Goal: Task Accomplishment & Management: Use online tool/utility

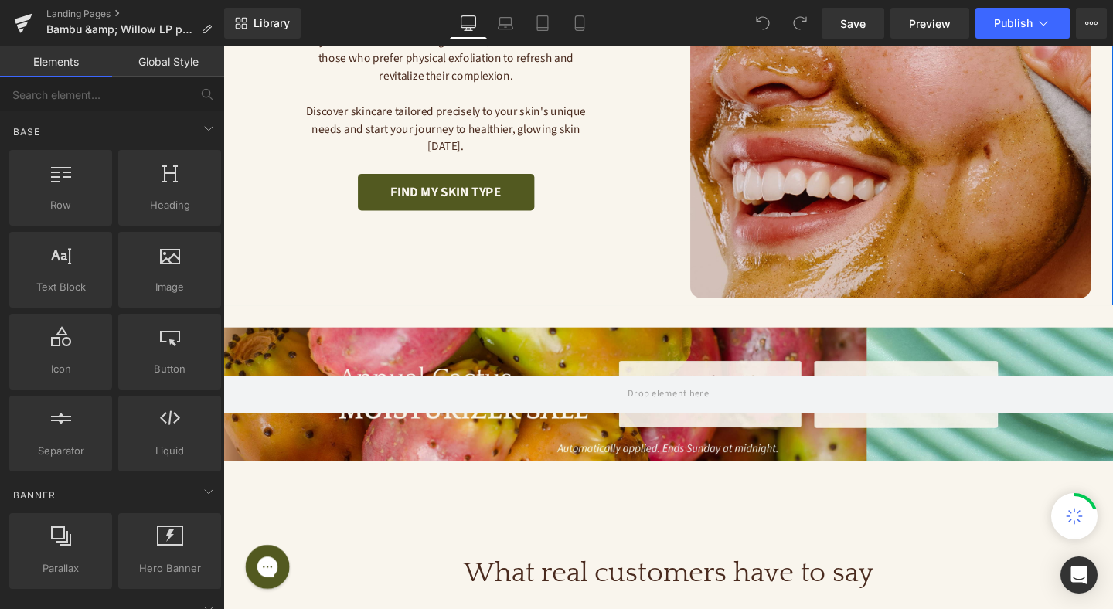
scroll to position [331, 0]
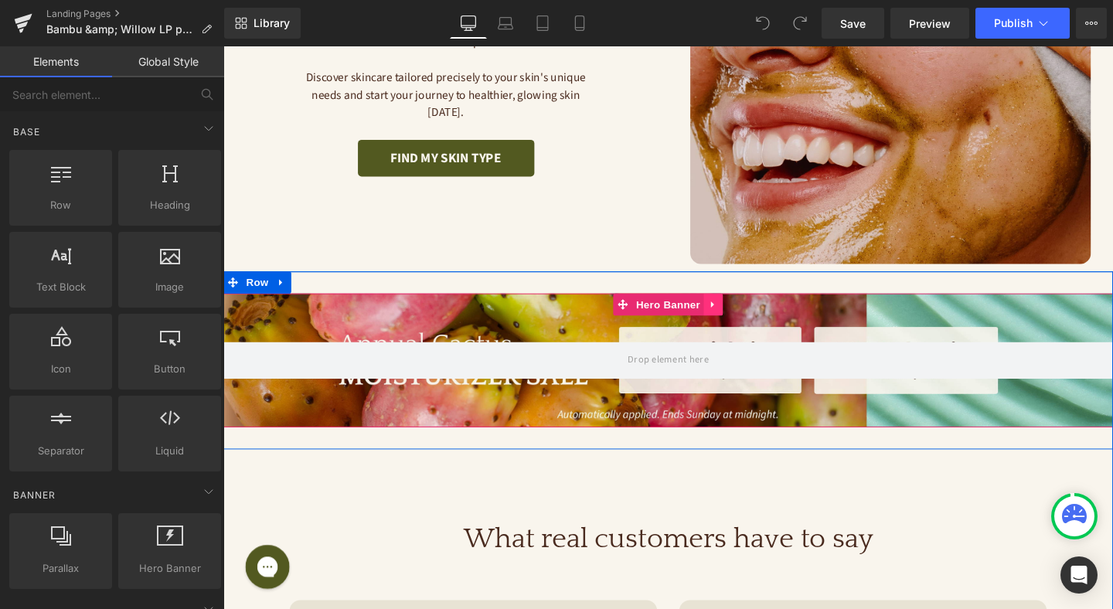
click at [739, 314] on icon at bounding box center [738, 318] width 11 height 12
click at [750, 316] on icon at bounding box center [748, 318] width 11 height 12
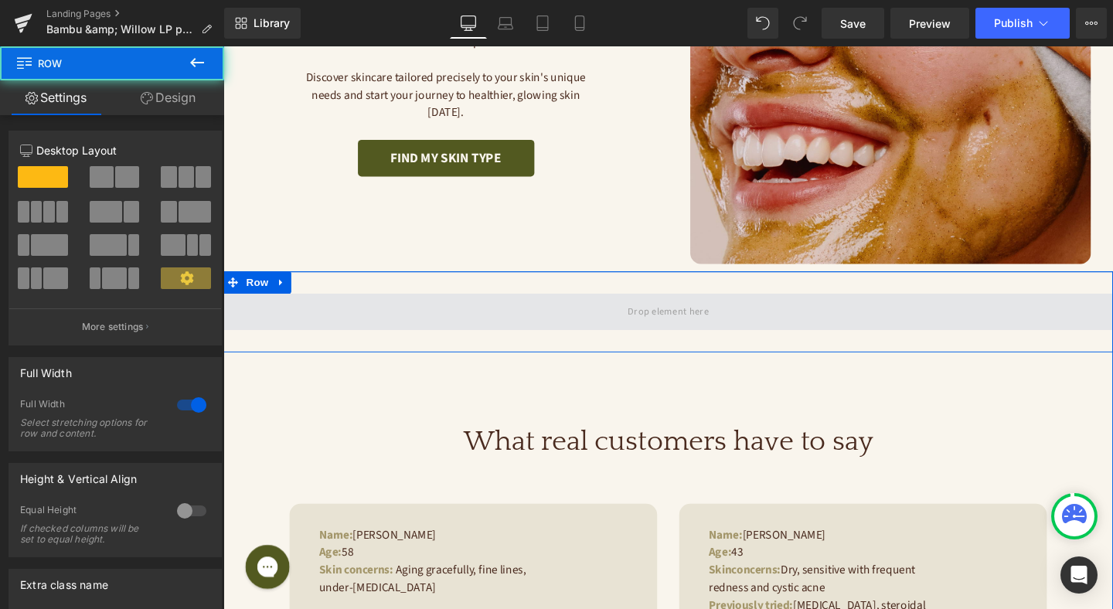
click at [750, 317] on span at bounding box center [690, 325] width 935 height 39
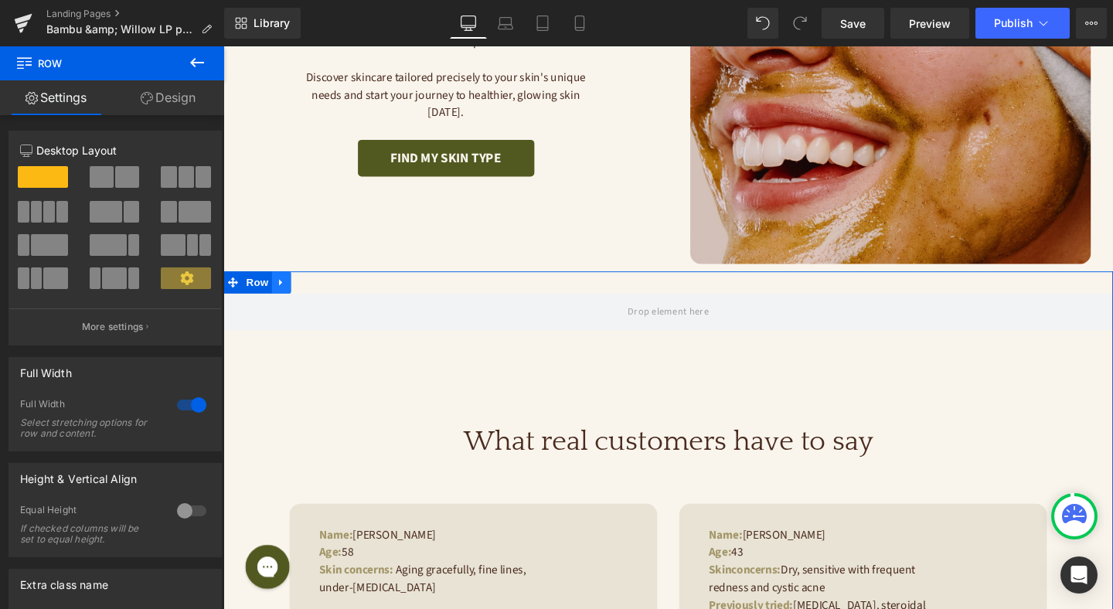
click at [283, 298] on icon at bounding box center [284, 295] width 11 height 12
click at [322, 294] on icon at bounding box center [324, 294] width 11 height 11
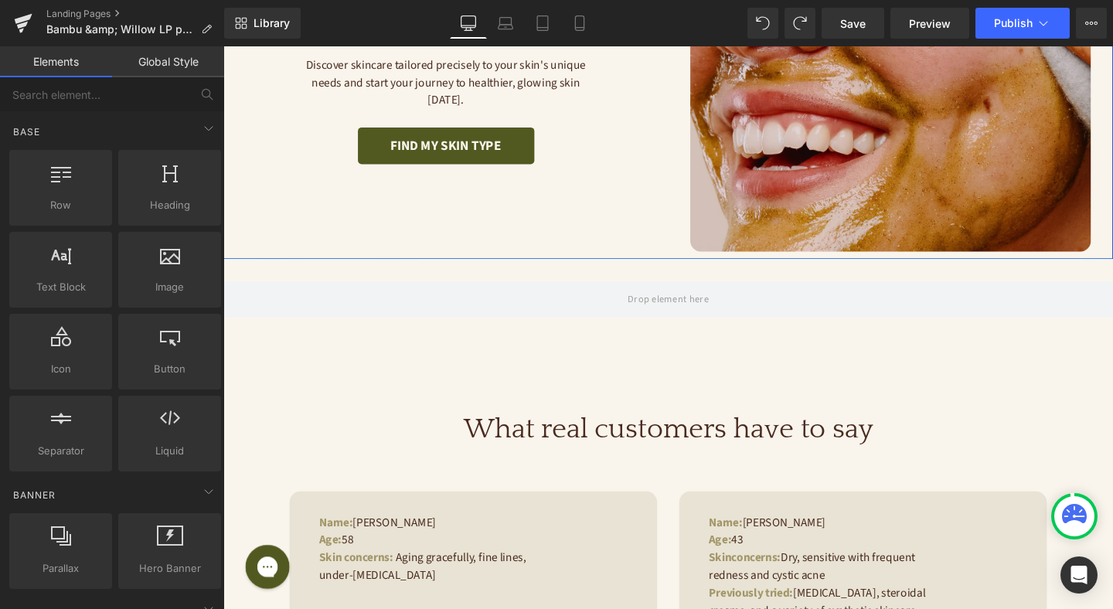
scroll to position [362, 0]
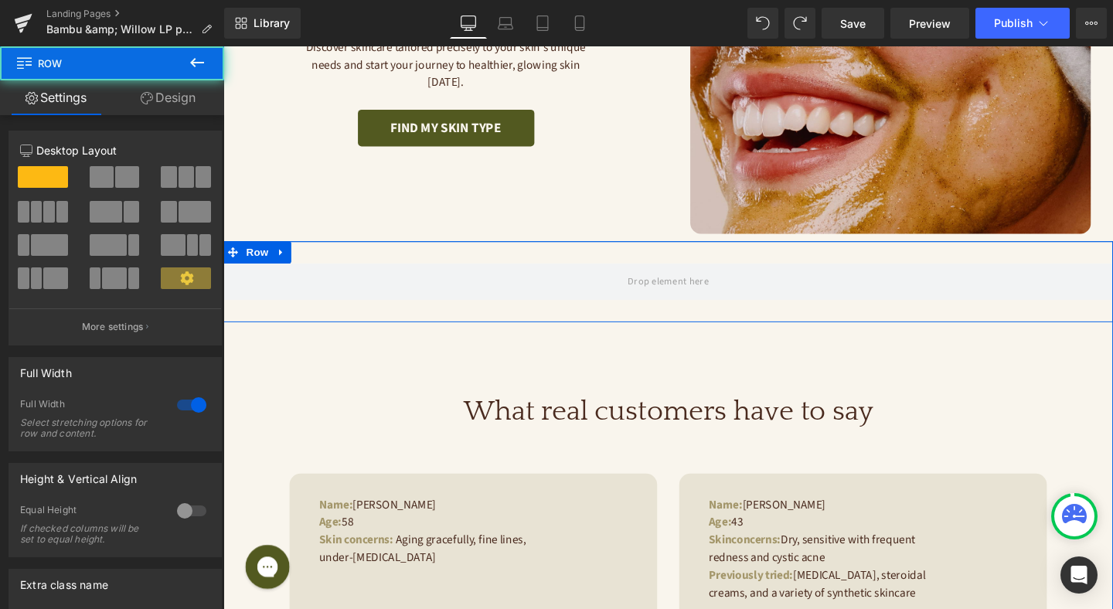
click at [512, 327] on div "Row" at bounding box center [690, 293] width 935 height 85
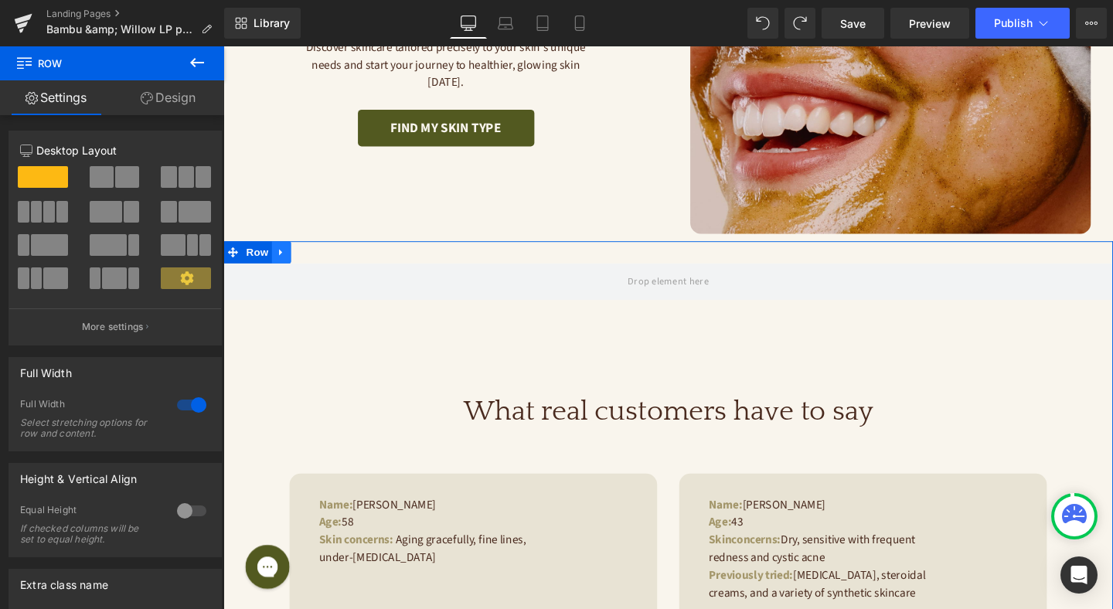
click at [291, 266] on link at bounding box center [284, 262] width 20 height 23
click at [325, 262] on icon at bounding box center [324, 263] width 11 height 12
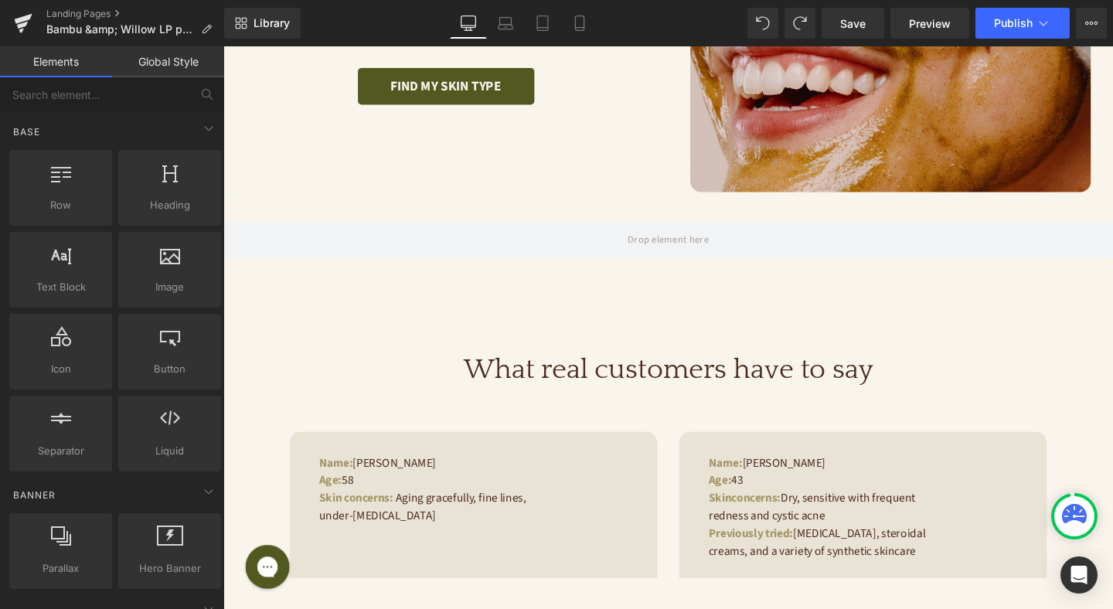
scroll to position [428, 0]
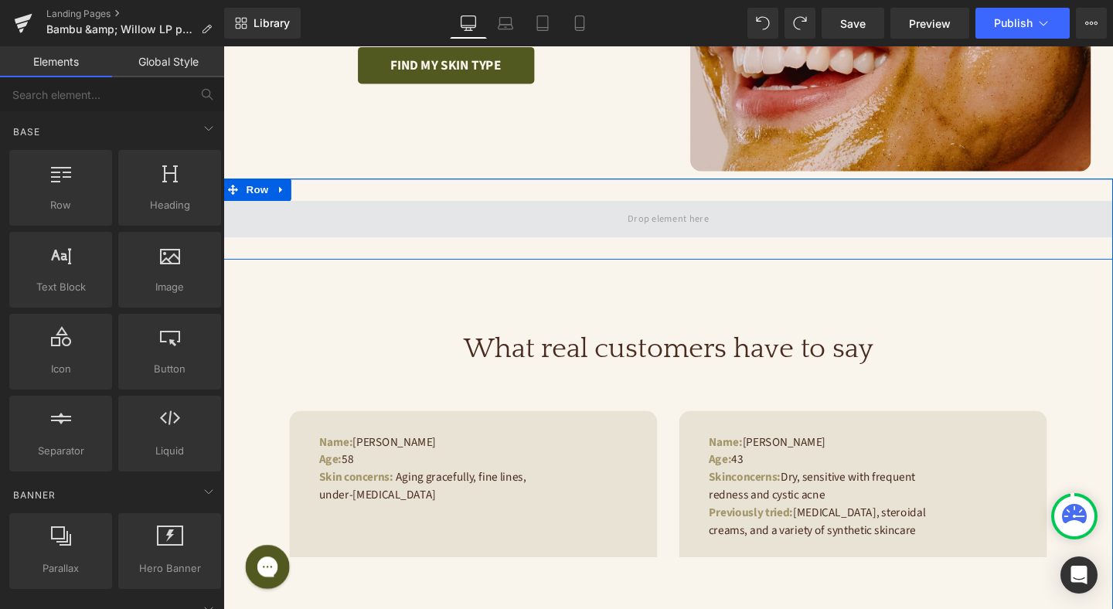
click at [586, 247] on span at bounding box center [690, 228] width 935 height 39
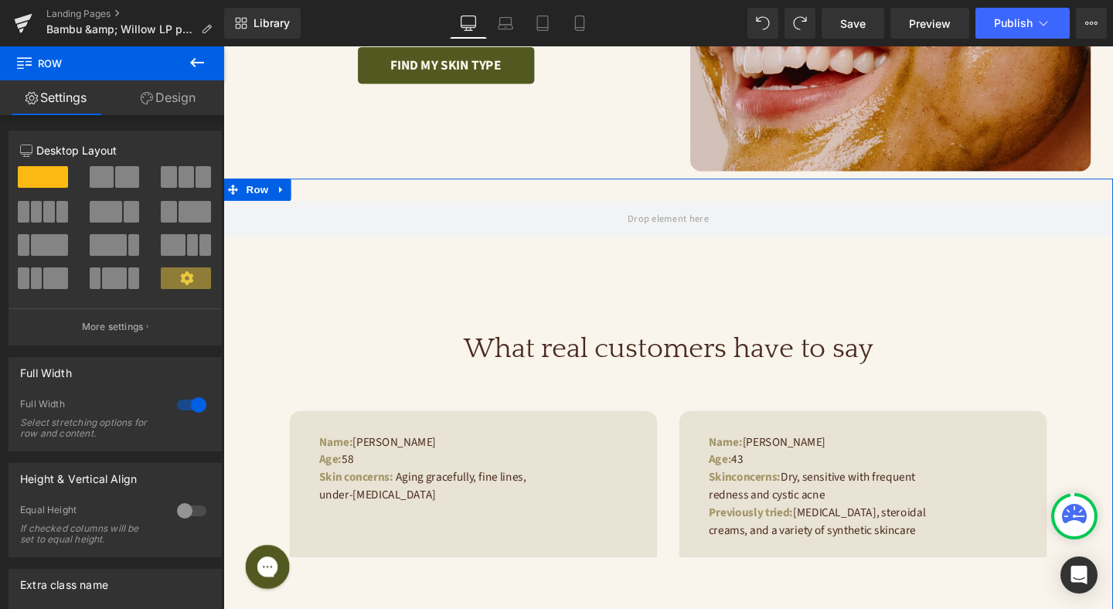
scroll to position [241, 0]
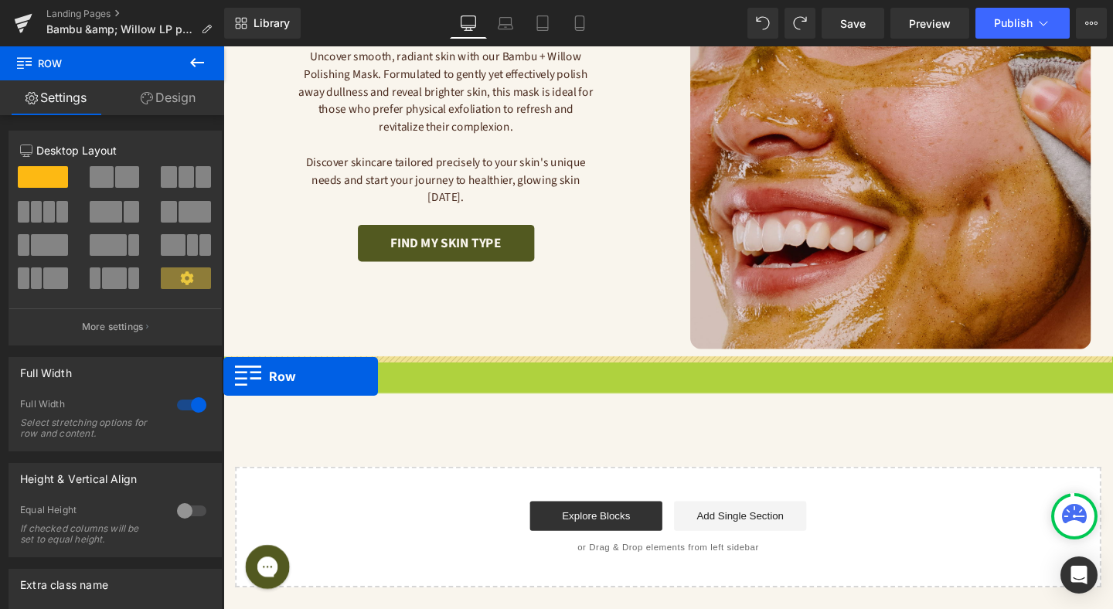
drag, startPoint x: 234, startPoint y: 198, endPoint x: 233, endPoint y: 396, distance: 198.6
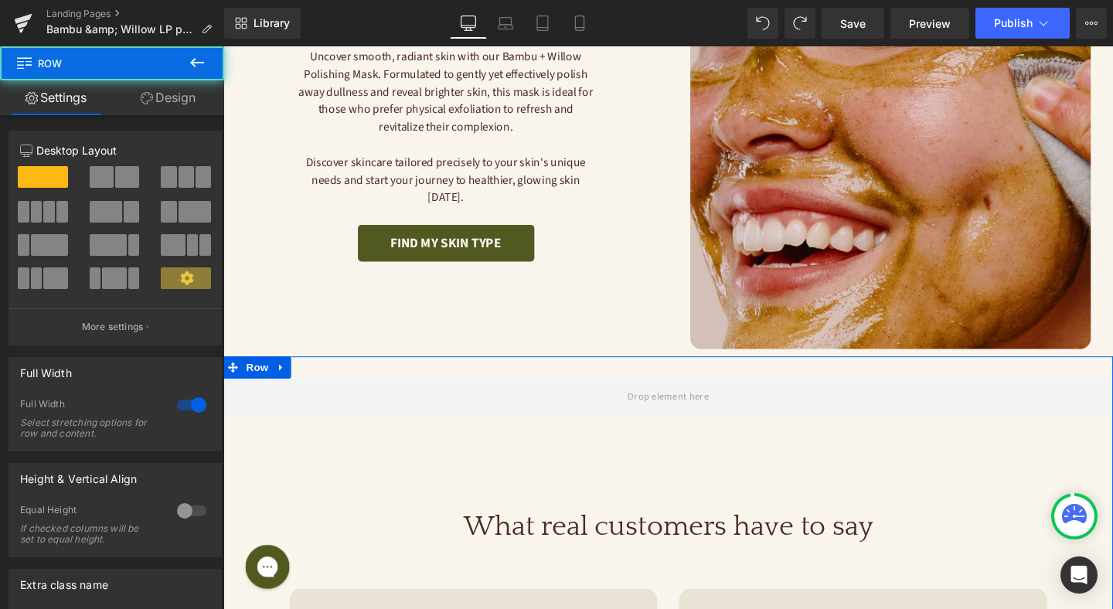
scroll to position [428, 0]
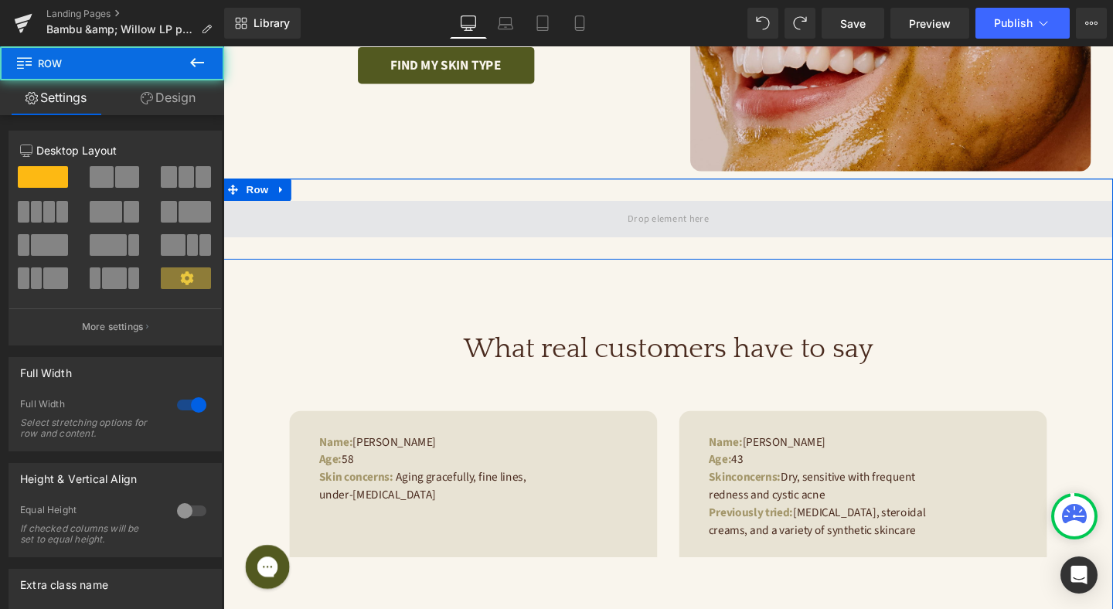
click at [437, 239] on span at bounding box center [690, 228] width 935 height 39
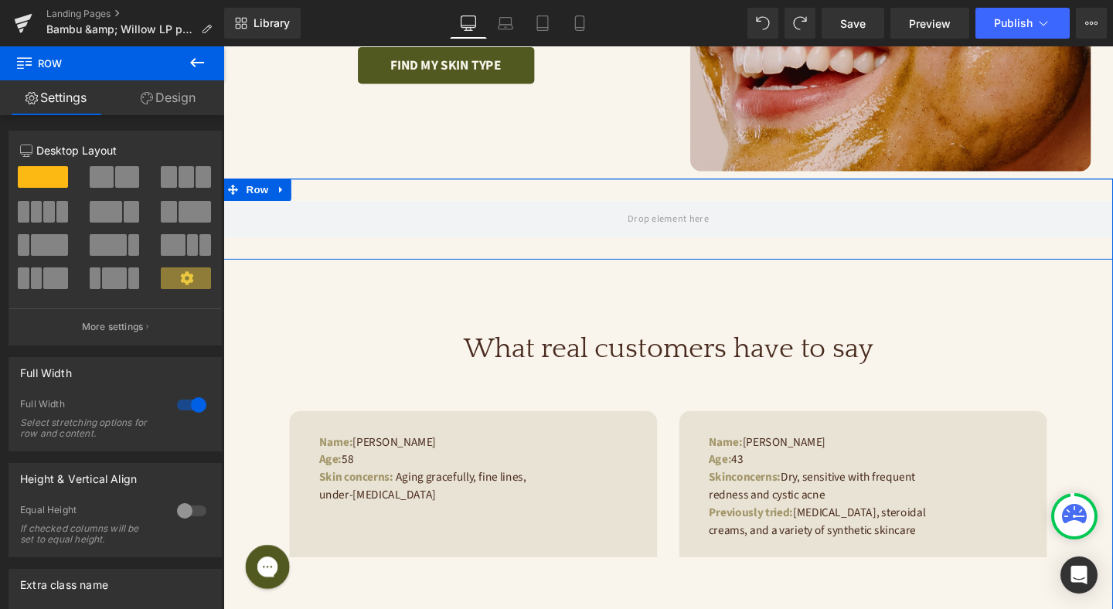
click at [440, 257] on div "Row" at bounding box center [690, 227] width 935 height 85
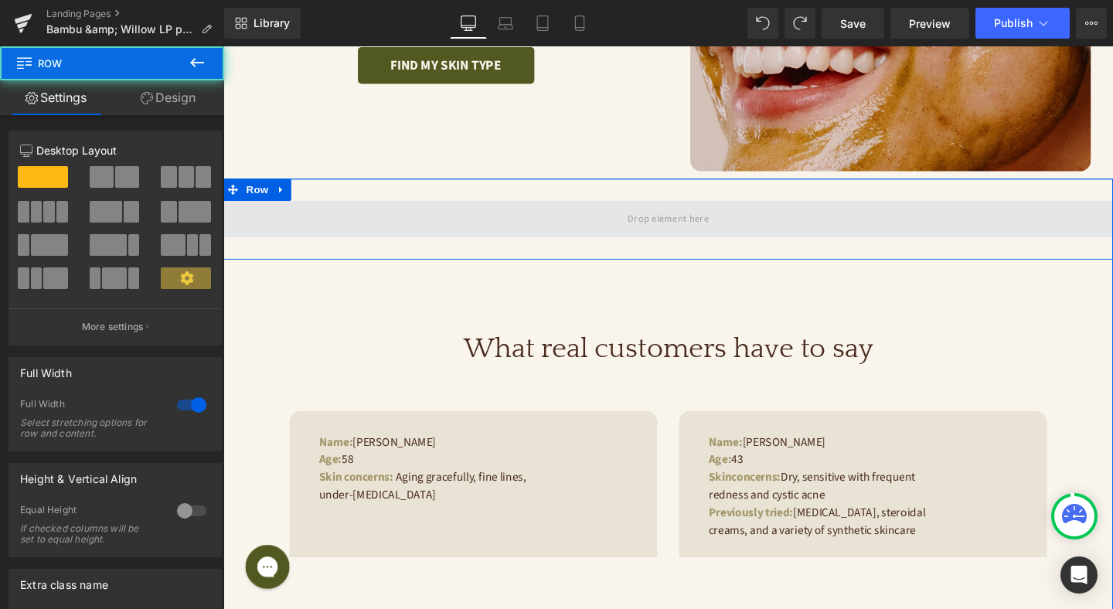
click at [563, 234] on span at bounding box center [690, 228] width 935 height 39
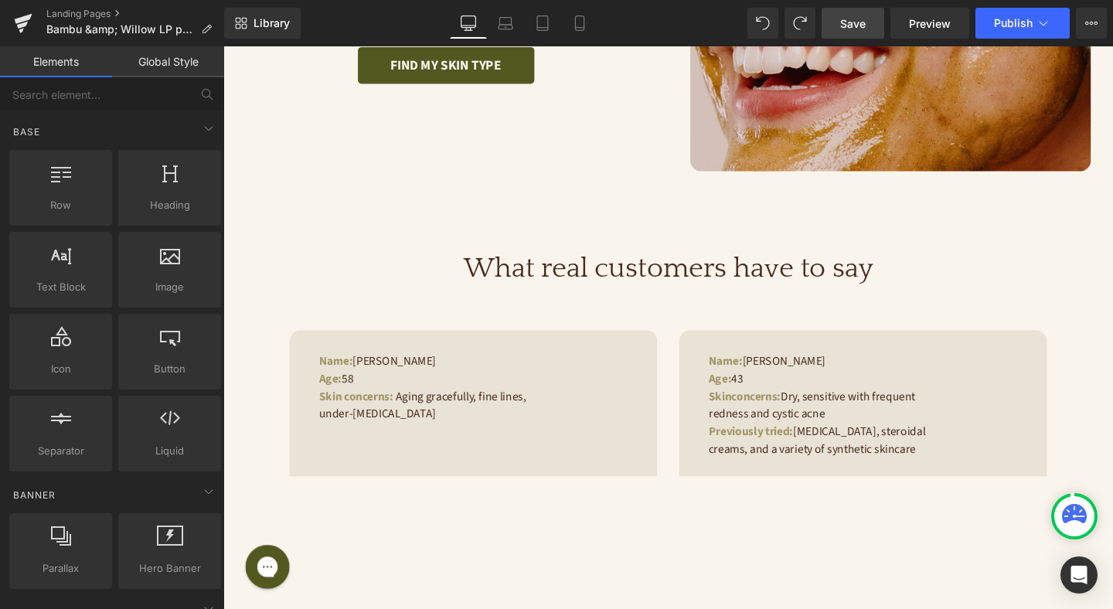
click at [868, 29] on link "Save" at bounding box center [852, 23] width 63 height 31
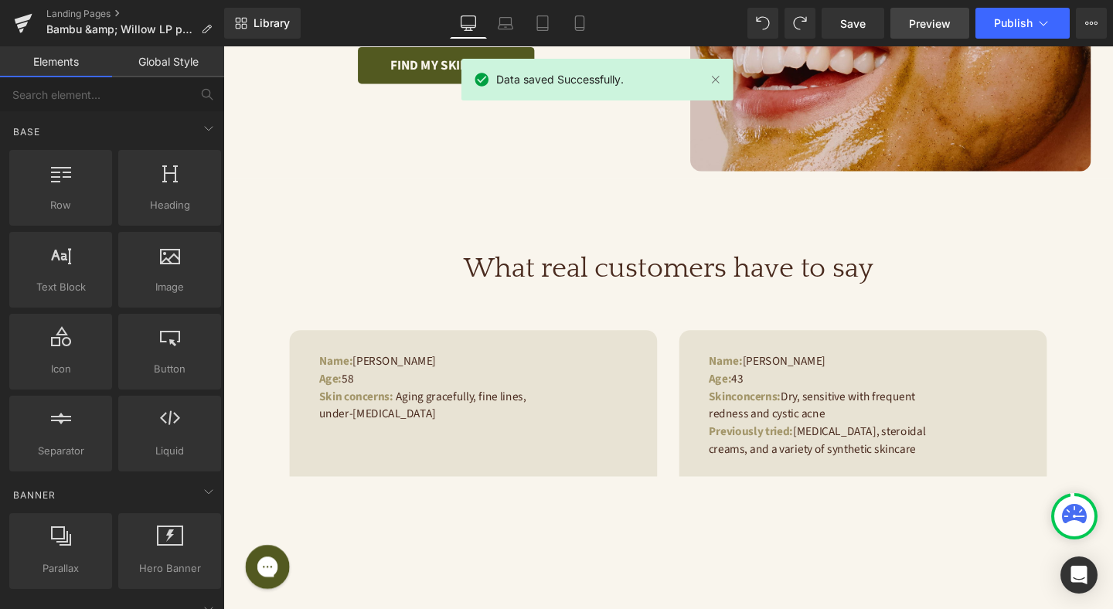
click at [938, 18] on span "Preview" at bounding box center [930, 23] width 42 height 16
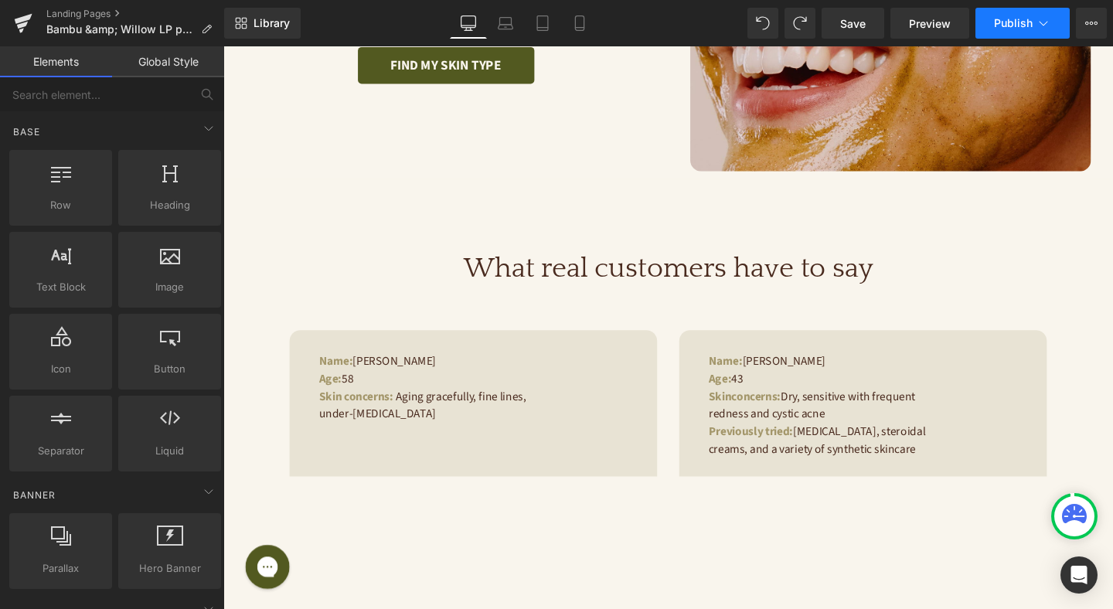
click at [1008, 24] on span "Publish" at bounding box center [1013, 23] width 39 height 12
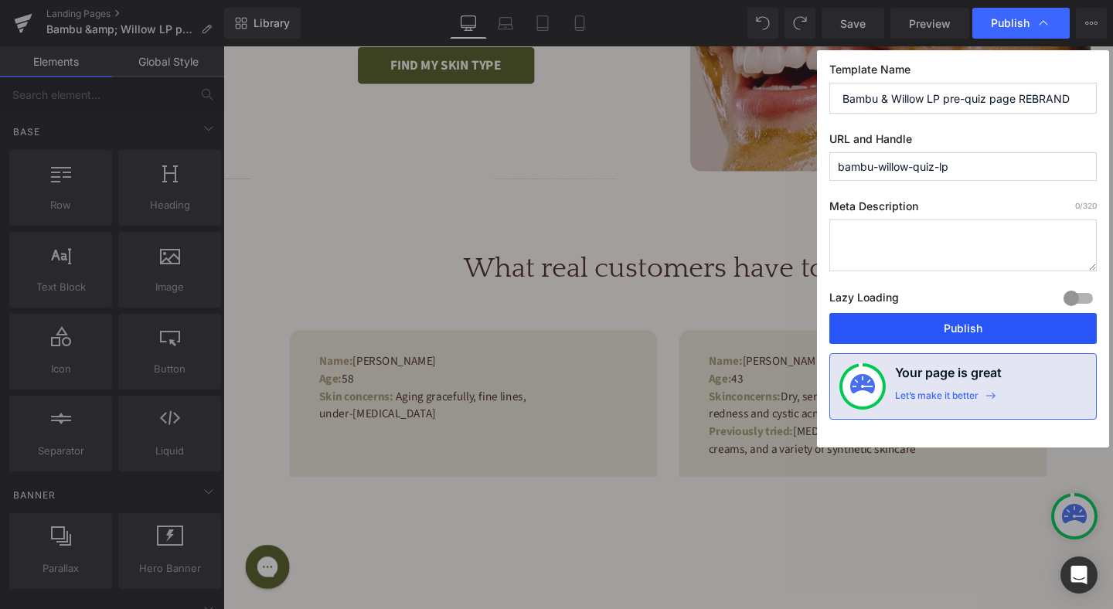
click at [952, 328] on button "Publish" at bounding box center [962, 328] width 267 height 31
